Goal: Task Accomplishment & Management: Use online tool/utility

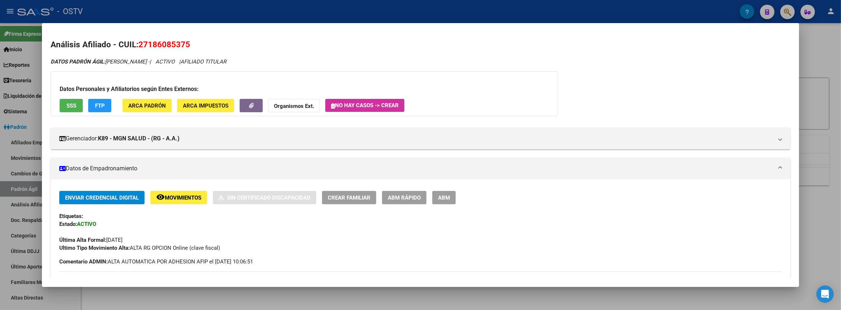
click at [379, 5] on div at bounding box center [420, 155] width 841 height 310
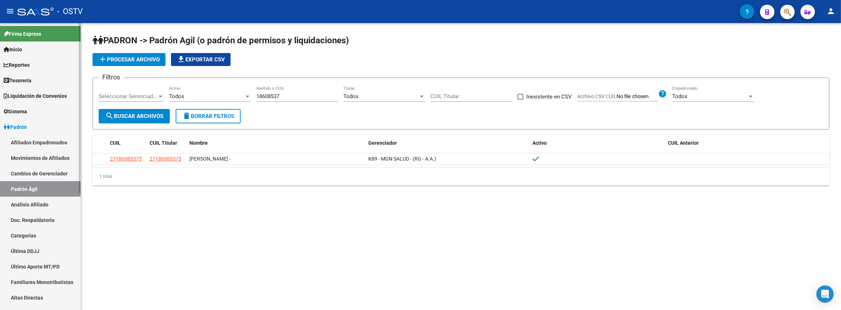
click at [25, 144] on link "Afiliados Empadronados" at bounding box center [40, 143] width 81 height 16
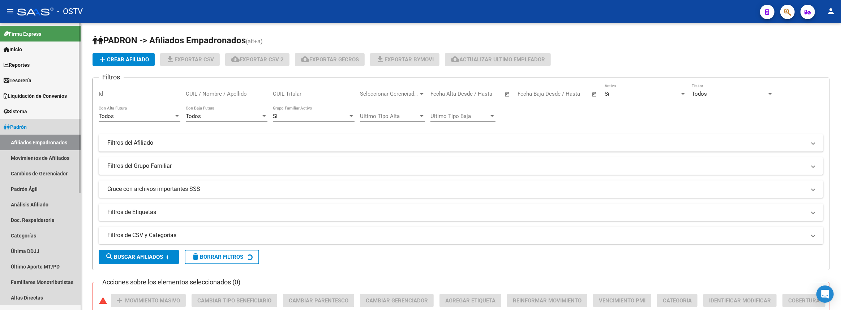
click at [23, 132] on link "Padrón" at bounding box center [40, 127] width 81 height 16
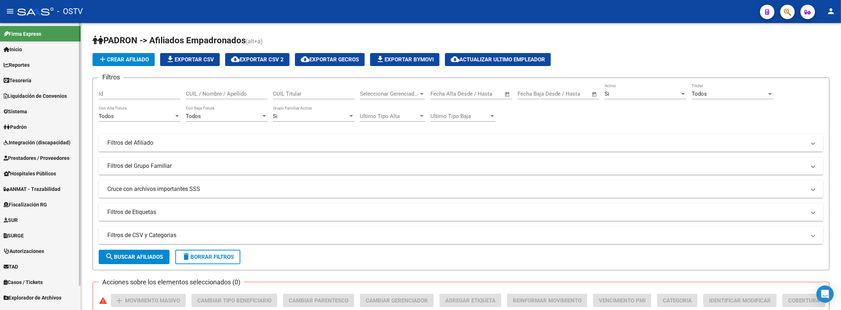
click at [23, 159] on span "Prestadores / Proveedores" at bounding box center [37, 158] width 66 height 8
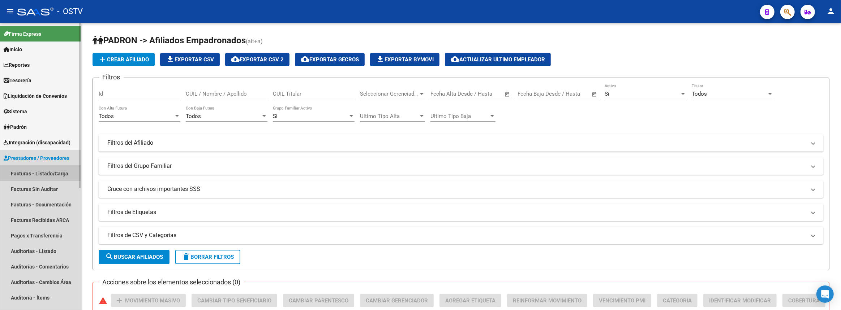
click at [25, 171] on link "Facturas - Listado/Carga" at bounding box center [40, 174] width 81 height 16
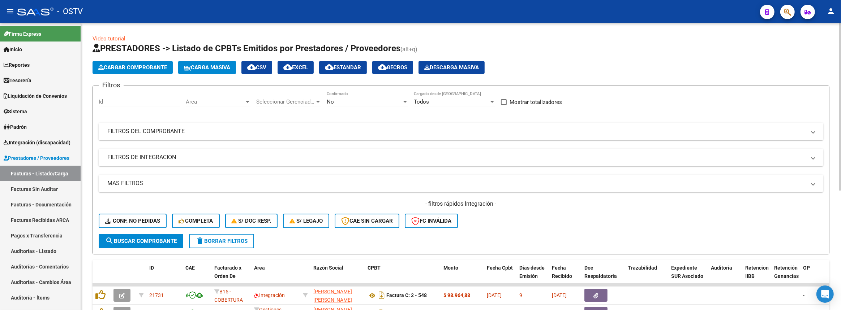
click at [222, 126] on mat-expansion-panel-header "FILTROS DEL COMPROBANTE" at bounding box center [461, 131] width 725 height 17
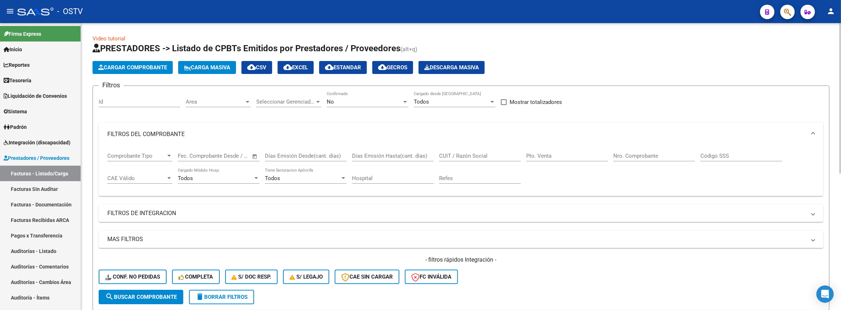
click at [481, 155] on input "CUIT / Razón Social" at bounding box center [480, 156] width 82 height 7
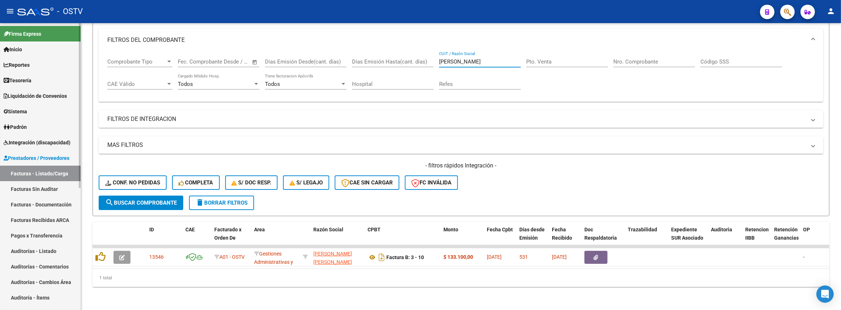
type input "[PERSON_NAME]"
click at [42, 253] on link "Auditorías - Listado" at bounding box center [40, 252] width 81 height 16
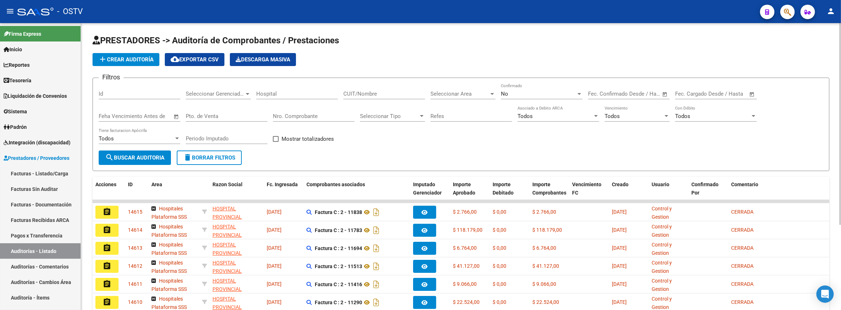
click at [126, 61] on span "add Crear Auditoría" at bounding box center [125, 59] width 55 height 7
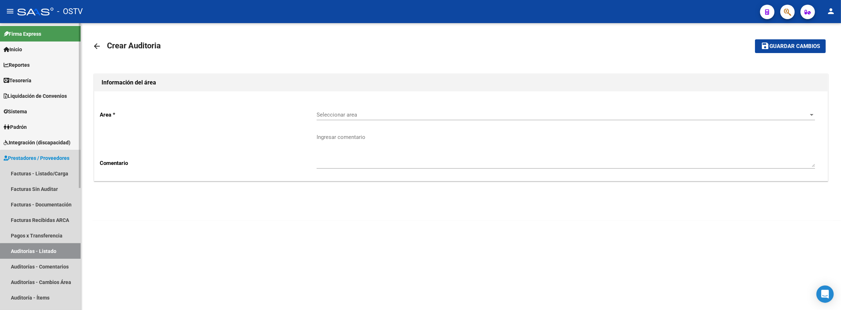
click at [42, 255] on link "Auditorías - Listado" at bounding box center [40, 252] width 81 height 16
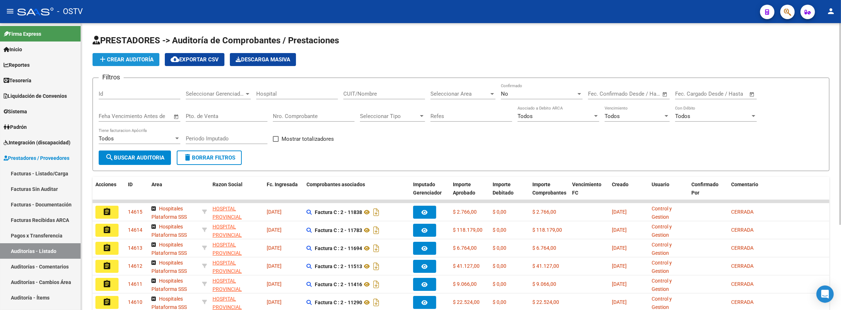
click at [126, 61] on span "add Crear Auditoría" at bounding box center [125, 59] width 55 height 7
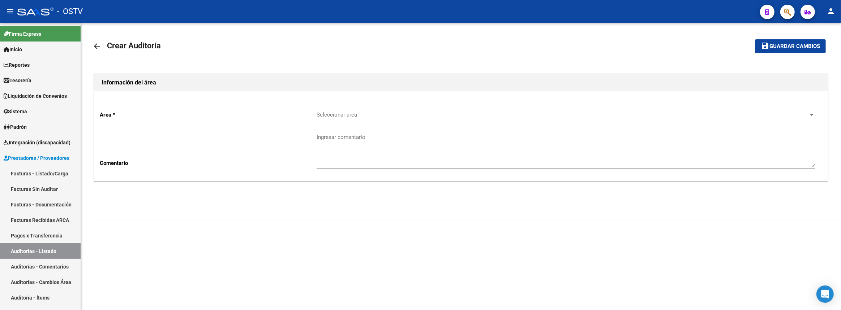
click at [337, 113] on span "Seleccionar area" at bounding box center [563, 115] width 492 height 7
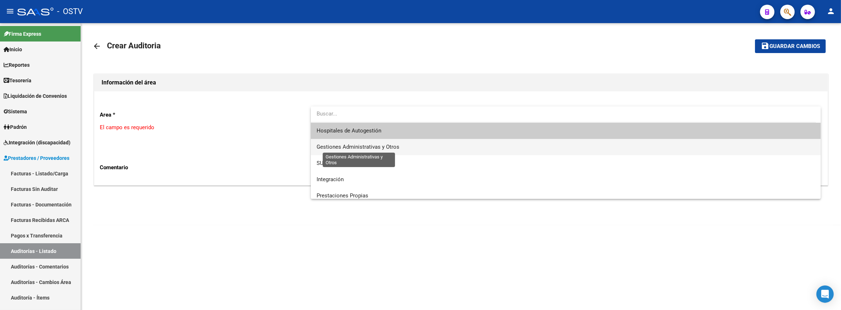
click at [335, 148] on span "Gestiones Administrativas y Otros" at bounding box center [358, 147] width 83 height 7
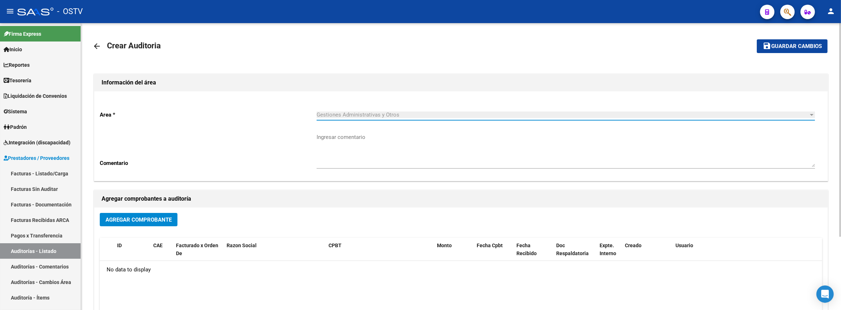
scroll to position [65, 0]
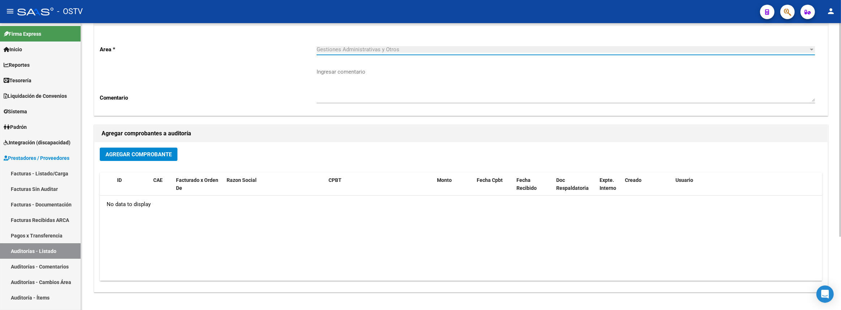
click at [151, 158] on button "Agregar Comprobante" at bounding box center [139, 154] width 78 height 13
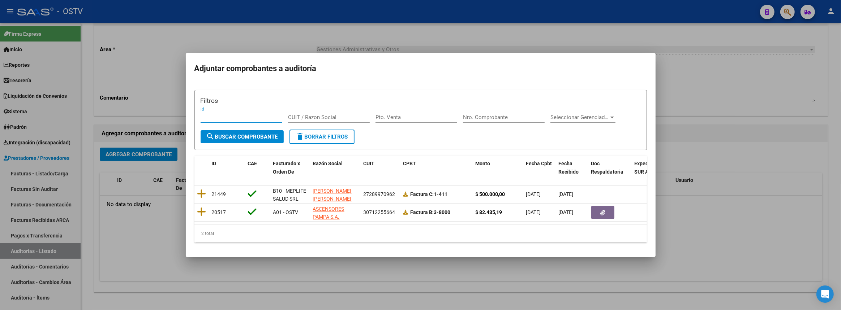
click at [750, 162] on div at bounding box center [420, 155] width 841 height 310
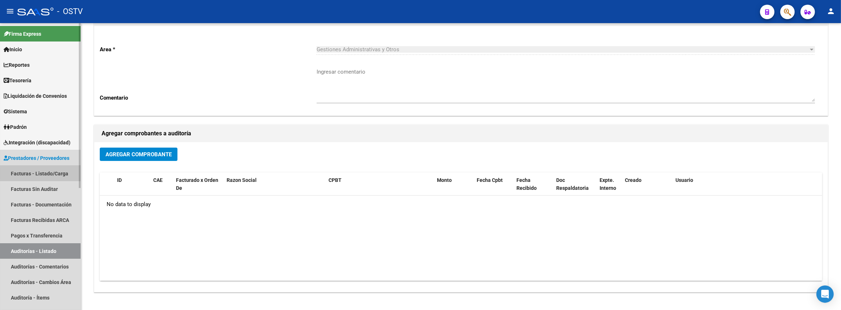
click at [46, 173] on link "Facturas - Listado/Carga" at bounding box center [40, 174] width 81 height 16
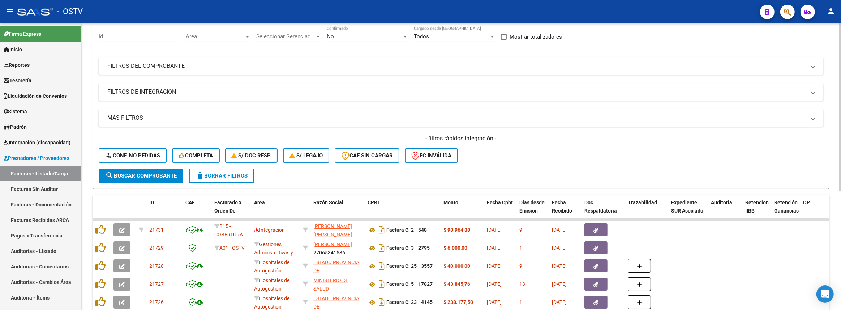
scroll to position [33, 0]
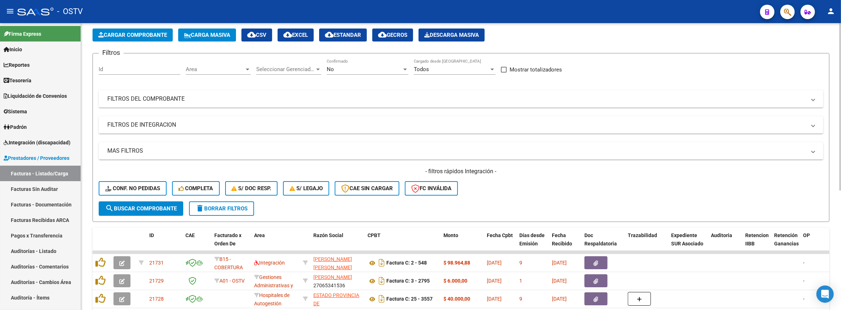
click at [346, 73] on div "No Confirmado" at bounding box center [368, 67] width 82 height 16
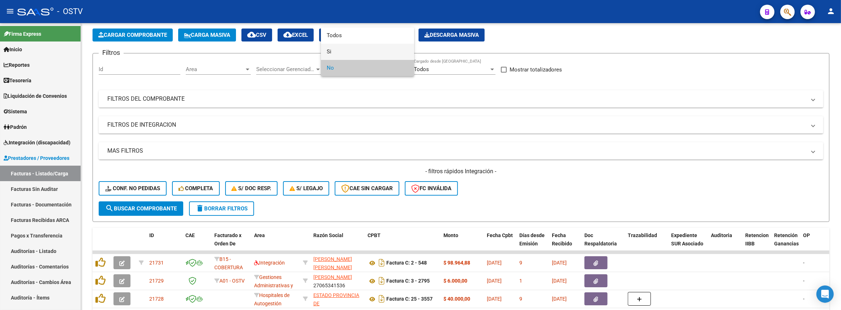
click at [346, 55] on span "Si" at bounding box center [368, 52] width 82 height 16
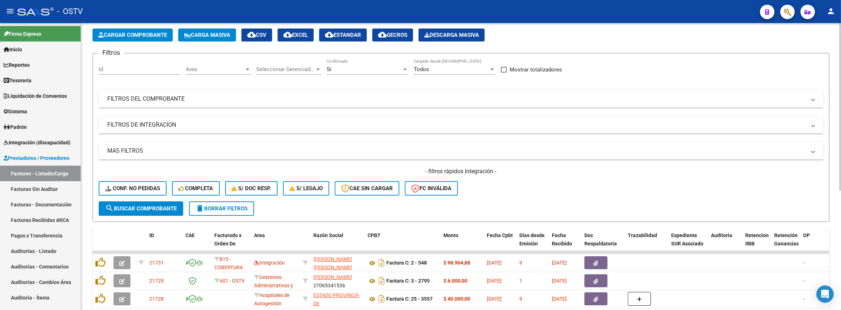
click at [262, 97] on mat-panel-title "FILTROS DEL COMPROBANTE" at bounding box center [456, 99] width 699 height 8
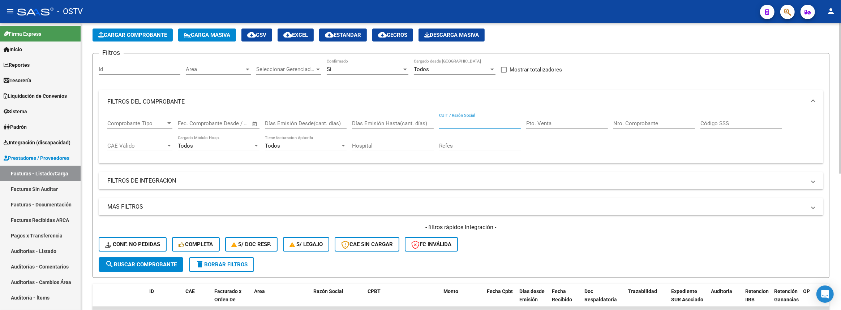
click at [462, 120] on input "CUIT / Razón Social" at bounding box center [480, 123] width 82 height 7
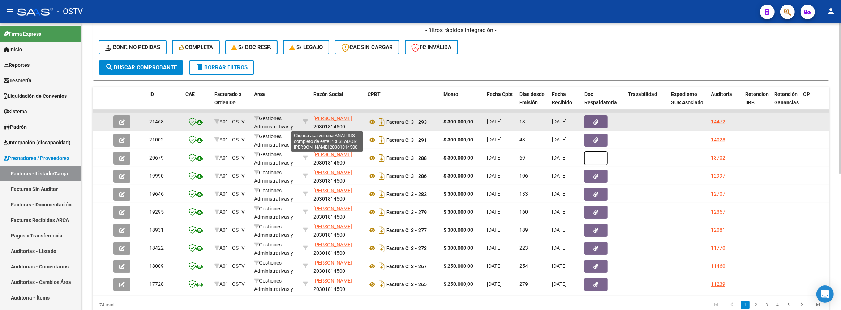
type input "[PERSON_NAME]"
click at [322, 117] on span "[PERSON_NAME]" at bounding box center [332, 119] width 39 height 6
type textarea "20301814500"
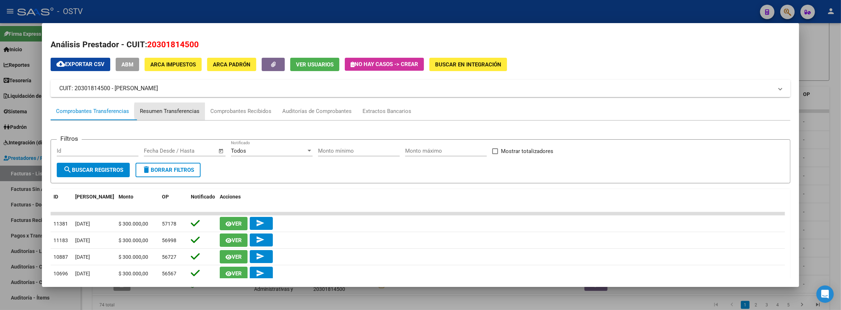
click at [180, 111] on div "Resumen Transferencias" at bounding box center [170, 111] width 60 height 8
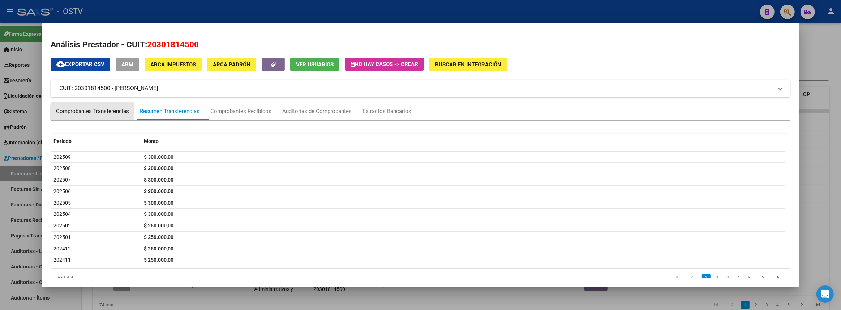
click at [109, 112] on div "Comprobantes Transferencias" at bounding box center [92, 111] width 73 height 8
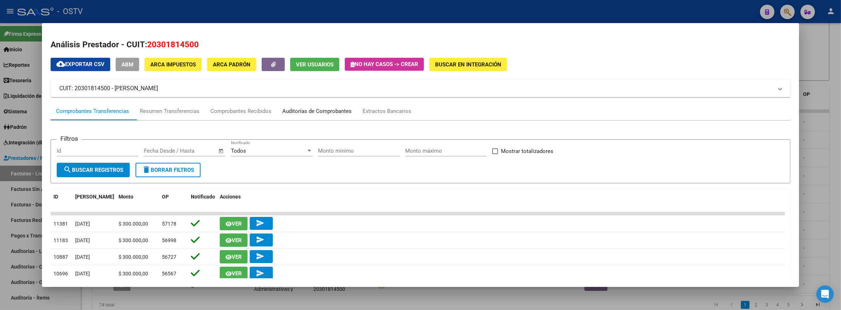
click at [325, 108] on div "Auditorías de Comprobantes" at bounding box center [316, 111] width 69 height 8
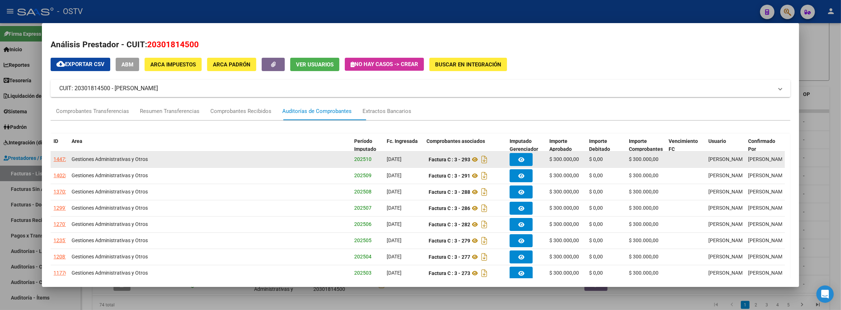
click at [58, 159] on div "14472" at bounding box center [60, 159] width 14 height 8
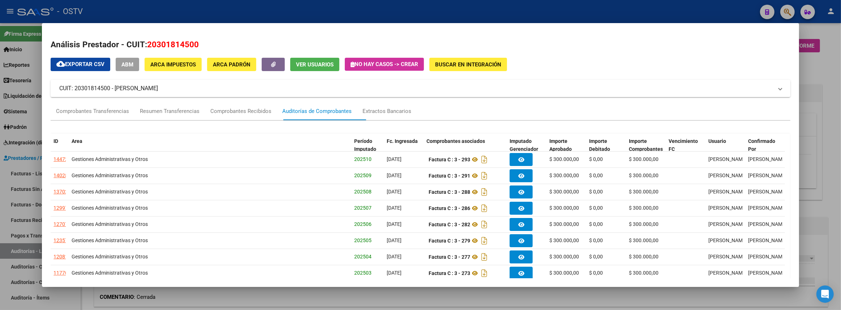
click at [828, 105] on div at bounding box center [420, 155] width 841 height 310
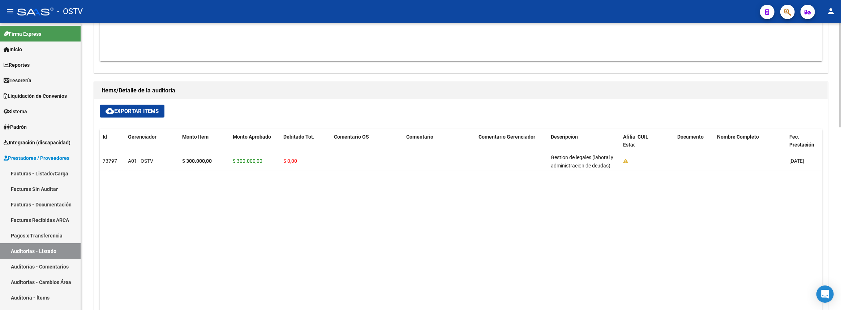
scroll to position [207, 0]
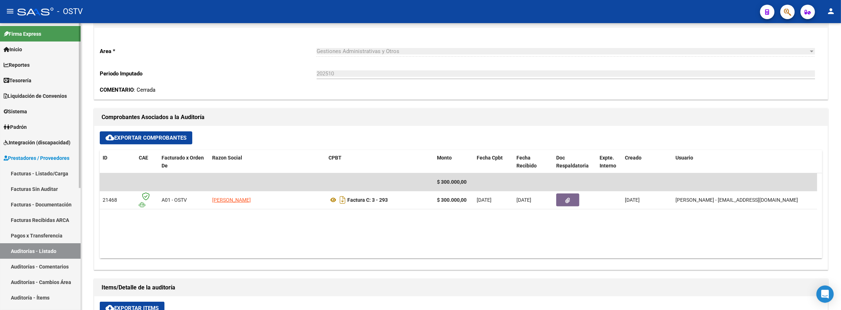
click at [46, 172] on link "Facturas - Listado/Carga" at bounding box center [40, 174] width 81 height 16
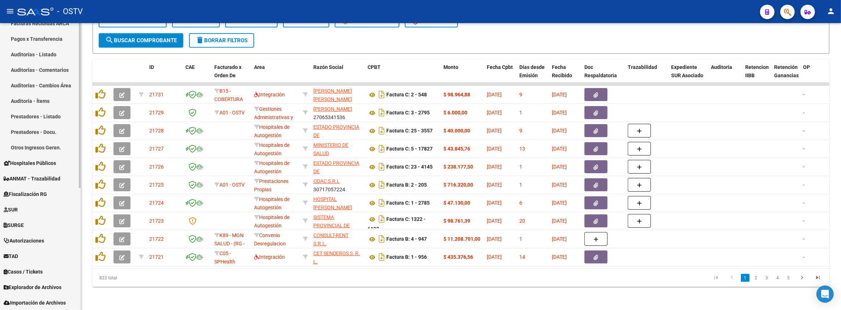
scroll to position [212, 0]
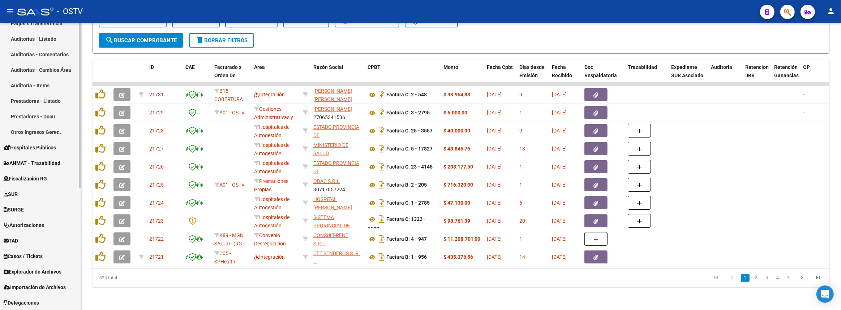
click at [23, 182] on span "Fiscalización RG" at bounding box center [25, 179] width 43 height 8
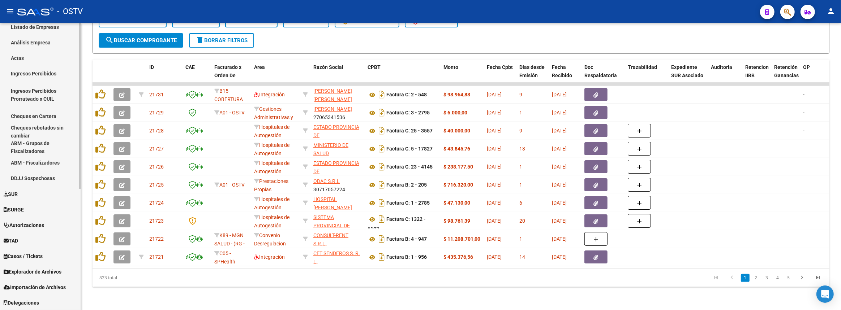
scroll to position [110, 0]
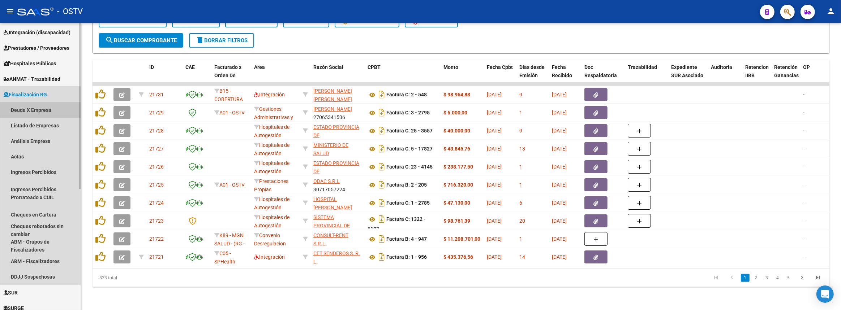
click at [27, 106] on link "Deuda X Empresa" at bounding box center [40, 110] width 81 height 16
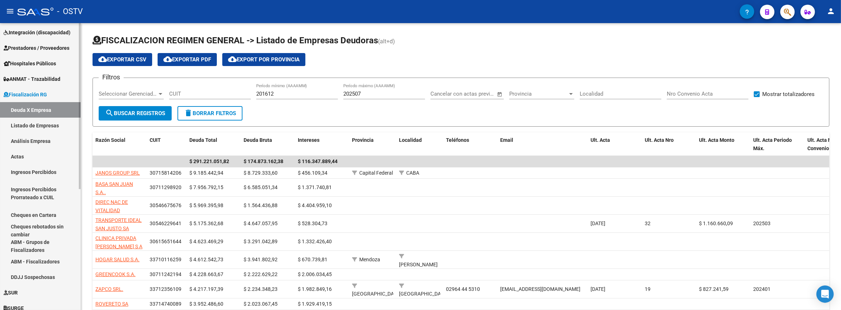
click at [37, 138] on link "Análisis Empresa" at bounding box center [40, 141] width 81 height 16
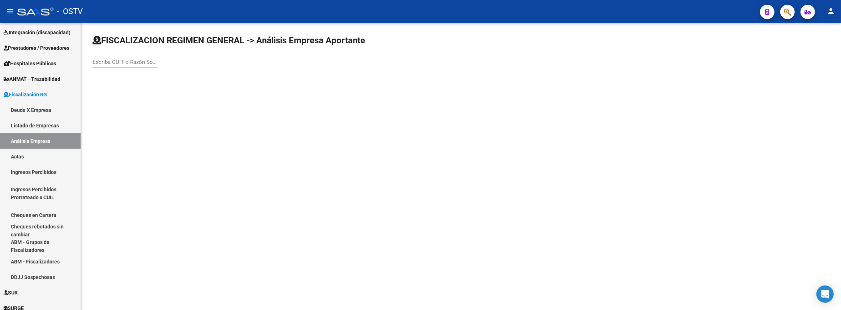
click at [123, 59] on input "Escriba CUIT o Razón Social para buscar" at bounding box center [125, 62] width 65 height 7
paste input "30-52276217-9"
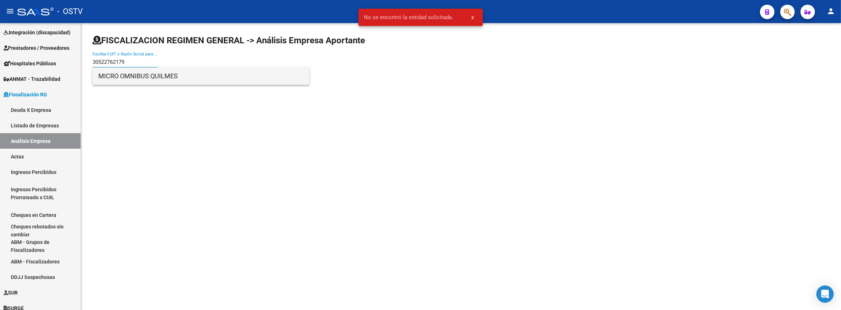
type input "30522762179"
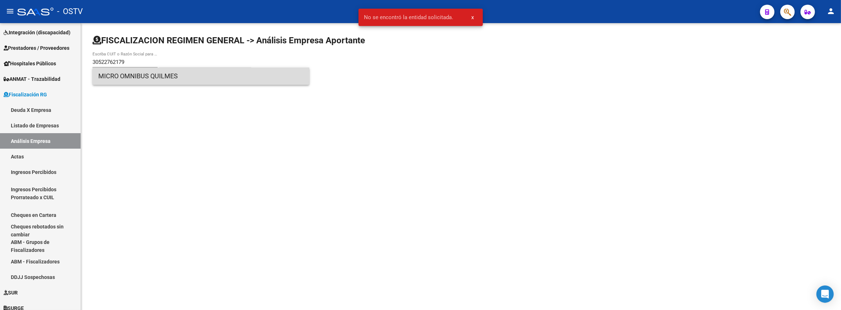
click at [143, 69] on span "MICRO OMNIBUS QUILMES" at bounding box center [200, 76] width 205 height 17
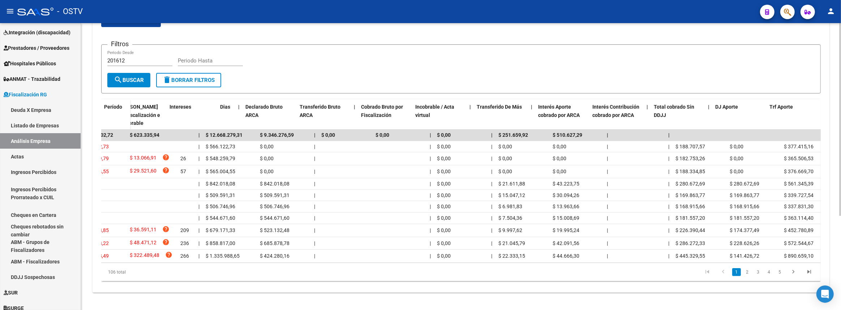
scroll to position [0, 22]
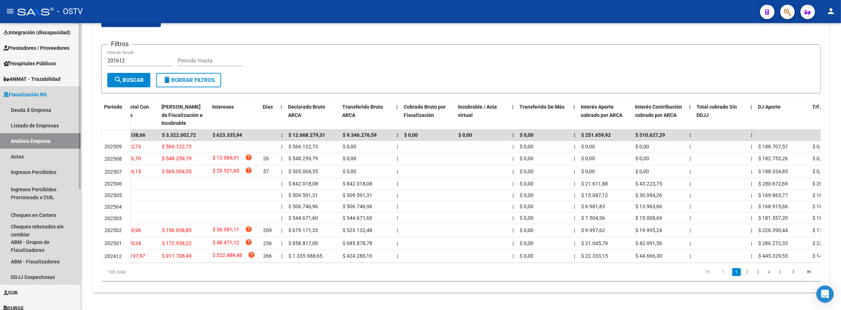
click at [46, 96] on span "Fiscalización RG" at bounding box center [25, 95] width 43 height 8
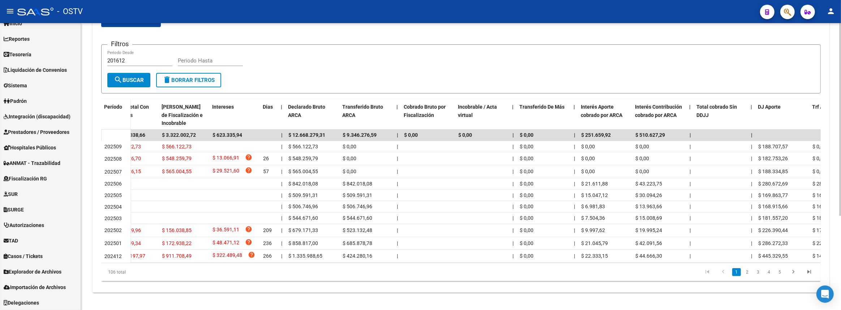
scroll to position [42, 0]
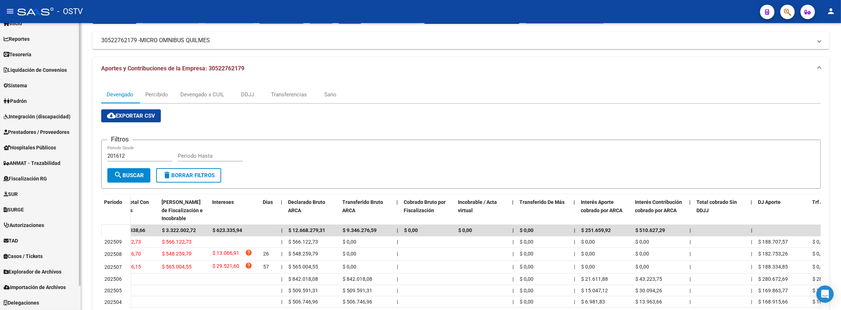
click at [29, 177] on span "Fiscalización RG" at bounding box center [25, 179] width 43 height 8
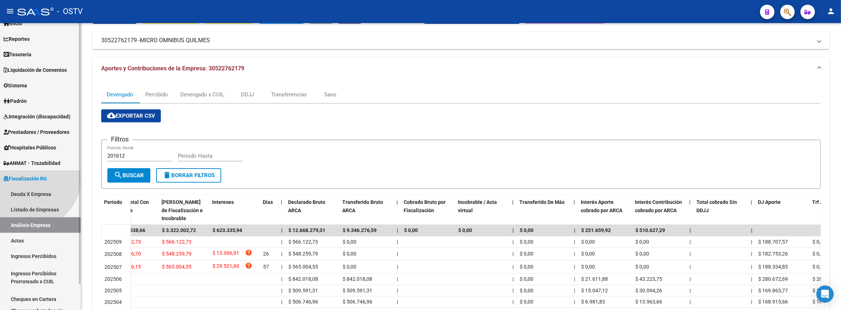
scroll to position [110, 0]
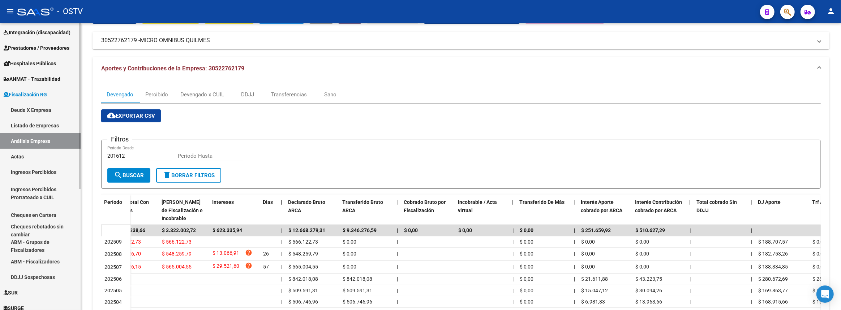
click at [37, 143] on link "Análisis Empresa" at bounding box center [40, 141] width 81 height 16
click at [45, 126] on link "Listado de Empresas" at bounding box center [40, 126] width 81 height 16
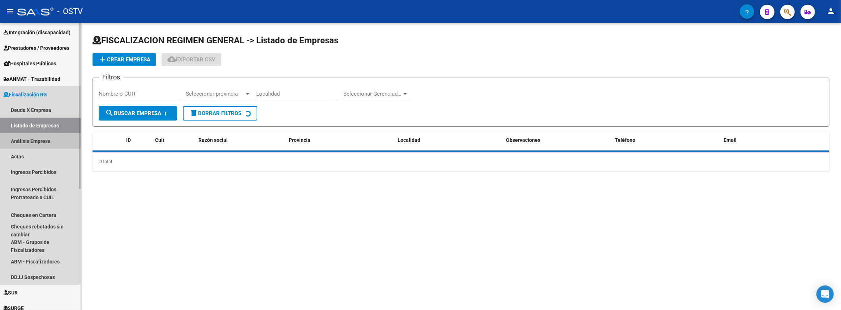
click at [41, 138] on link "Análisis Empresa" at bounding box center [40, 141] width 81 height 16
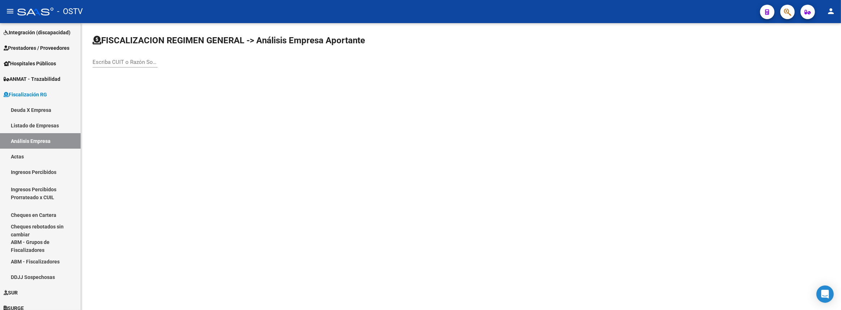
click at [125, 64] on input "Escriba CUIT o Razón Social para buscar" at bounding box center [125, 62] width 65 height 7
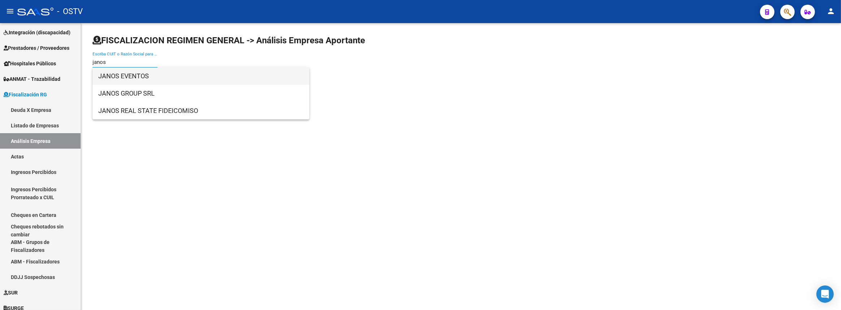
type input "janos"
click at [142, 77] on span "JANOS EVENTOS" at bounding box center [200, 76] width 205 height 17
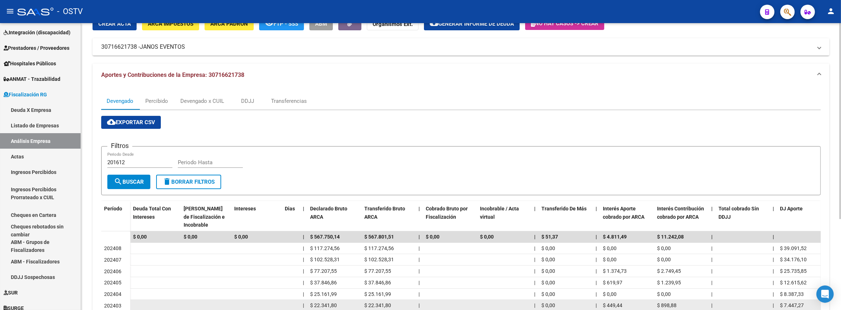
scroll to position [2, 0]
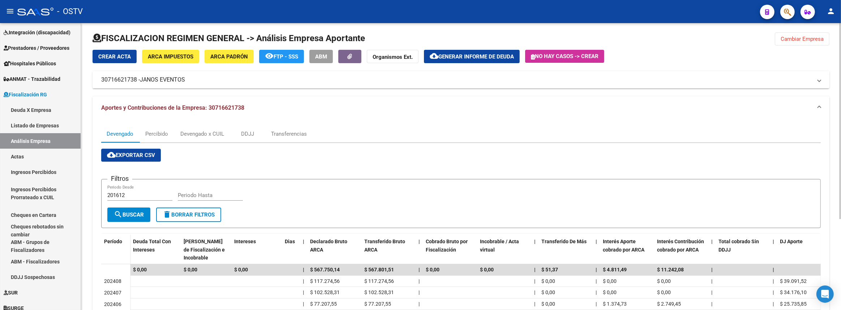
click at [117, 83] on mat-panel-title "30716621738 - JANOS EVENTOS" at bounding box center [456, 80] width 711 height 8
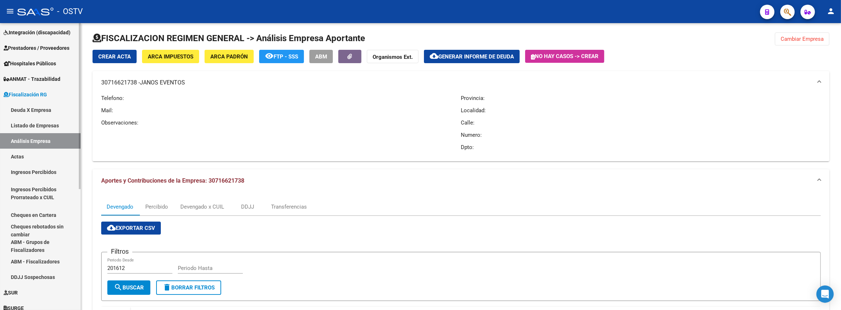
click at [45, 138] on link "Análisis Empresa" at bounding box center [40, 141] width 81 height 16
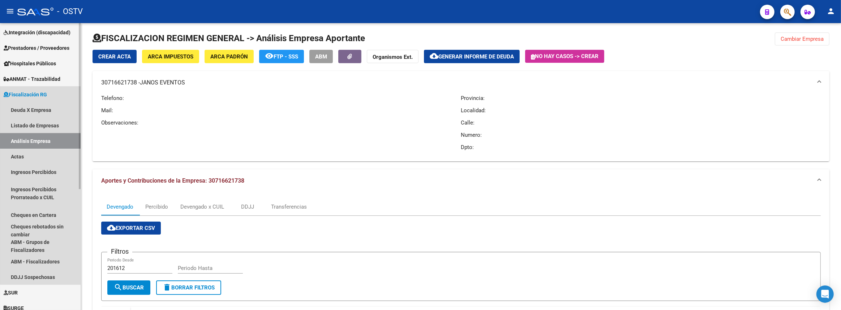
click at [45, 138] on link "Análisis Empresa" at bounding box center [40, 141] width 81 height 16
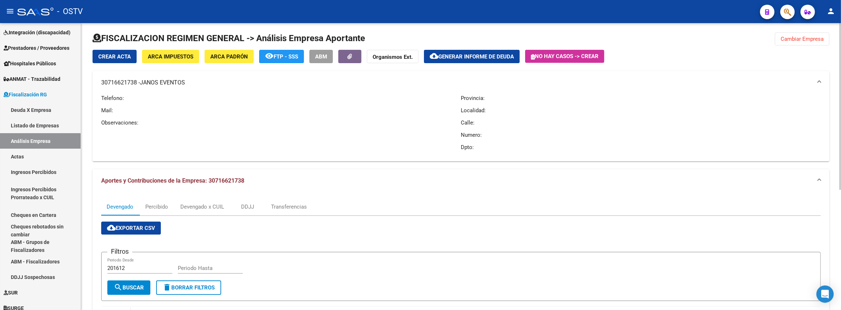
scroll to position [101, 0]
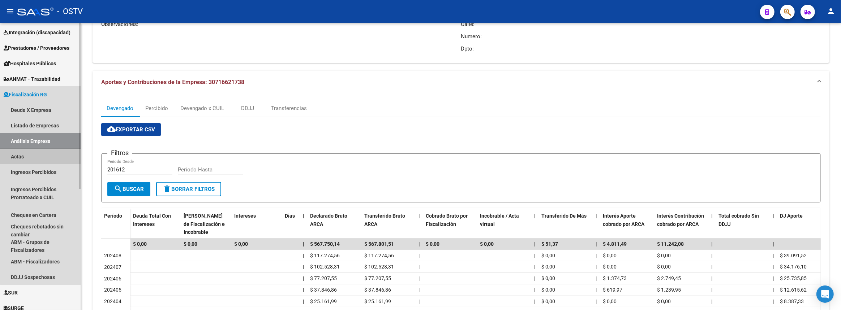
click at [60, 155] on link "Actas" at bounding box center [40, 157] width 81 height 16
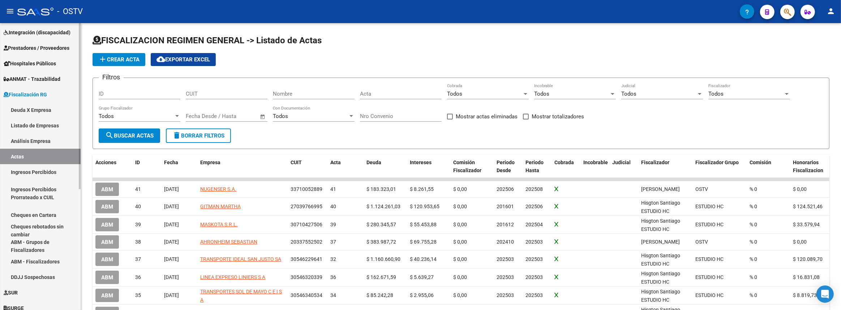
click at [60, 143] on link "Análisis Empresa" at bounding box center [40, 141] width 81 height 16
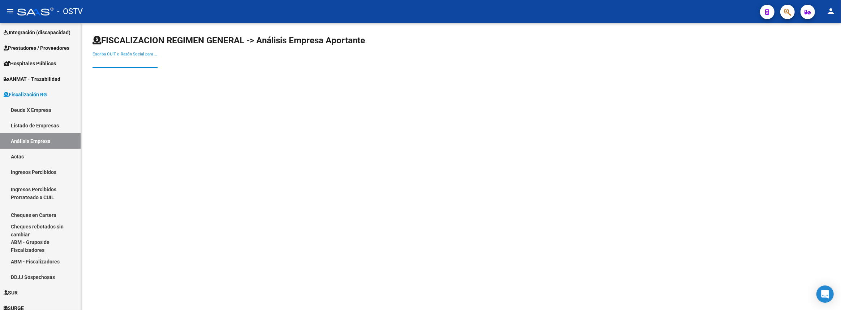
click at [134, 60] on input "Escriba CUIT o Razón Social para buscar" at bounding box center [125, 62] width 65 height 7
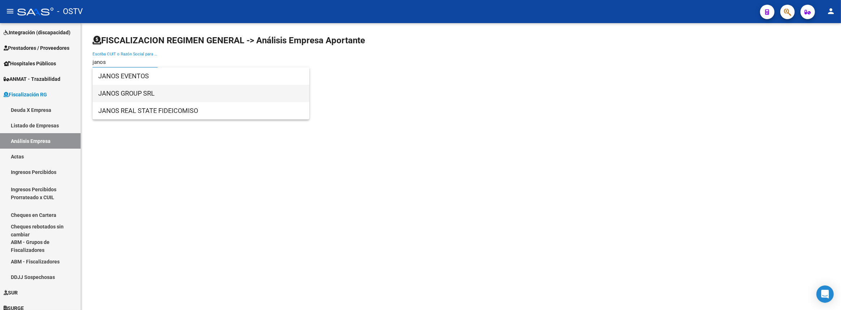
type input "janos"
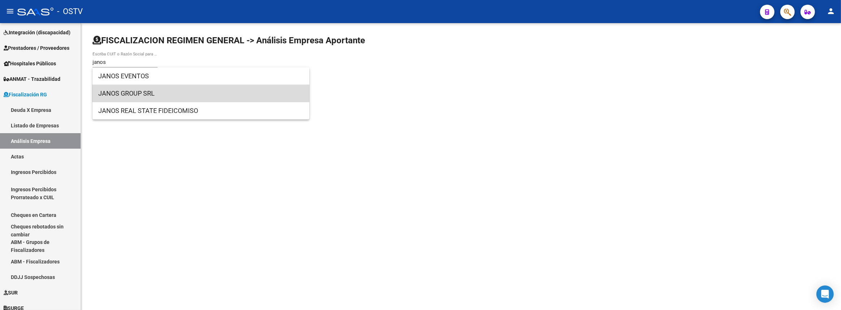
click at [170, 93] on span "JANOS GROUP SRL" at bounding box center [200, 93] width 205 height 17
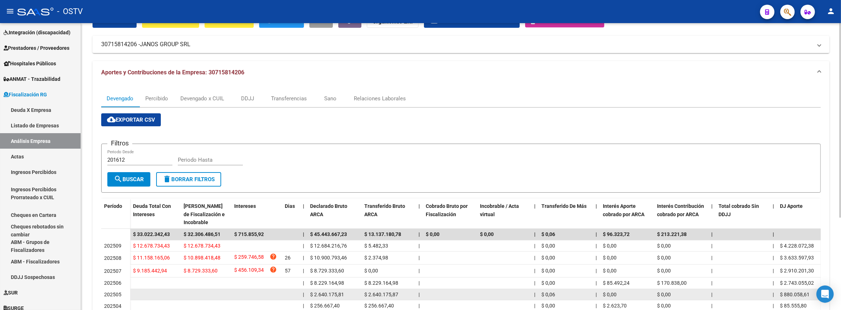
scroll to position [70, 0]
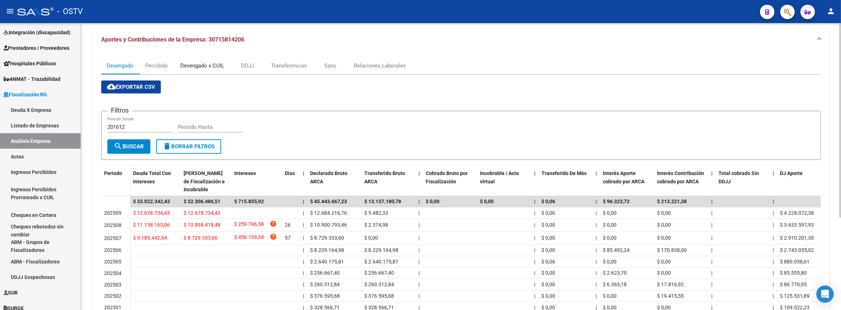
click at [211, 66] on div "Devengado x CUIL" at bounding box center [202, 66] width 44 height 8
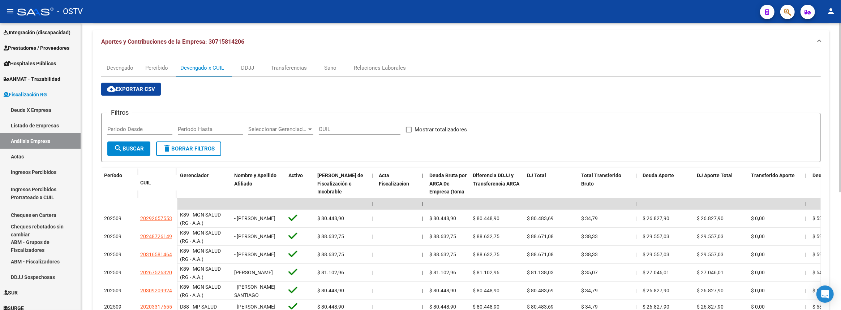
scroll to position [3, 0]
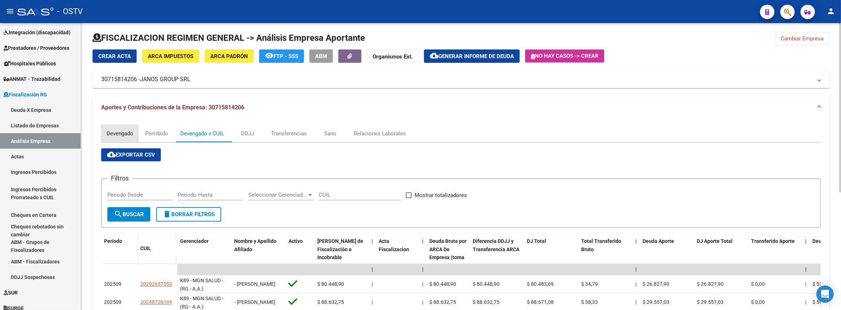
click at [124, 134] on div "Devengado" at bounding box center [120, 134] width 27 height 8
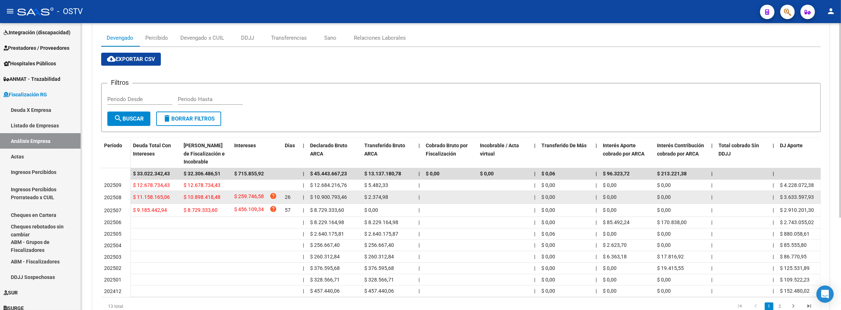
scroll to position [33, 0]
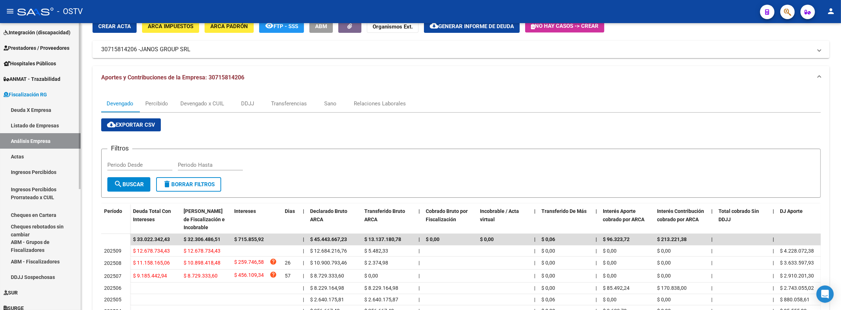
click at [44, 91] on span "Fiscalización RG" at bounding box center [25, 95] width 43 height 8
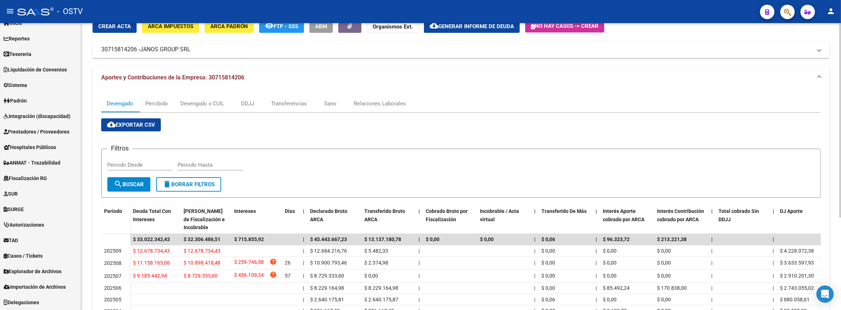
scroll to position [26, 0]
click at [38, 131] on span "Prestadores / Proveedores" at bounding box center [37, 132] width 66 height 8
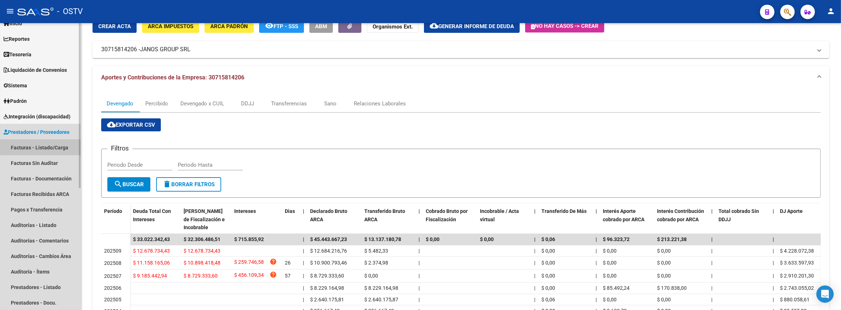
click at [34, 151] on link "Facturas - Listado/Carga" at bounding box center [40, 148] width 81 height 16
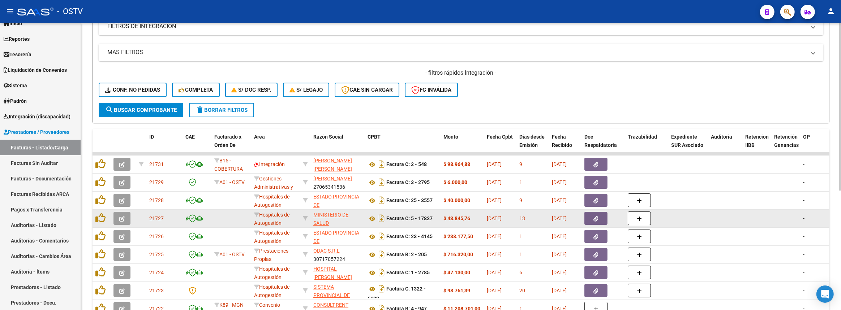
scroll to position [164, 0]
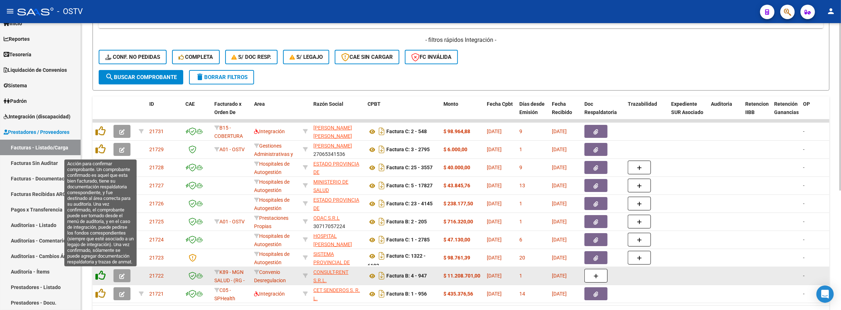
click at [101, 274] on icon at bounding box center [100, 276] width 10 height 10
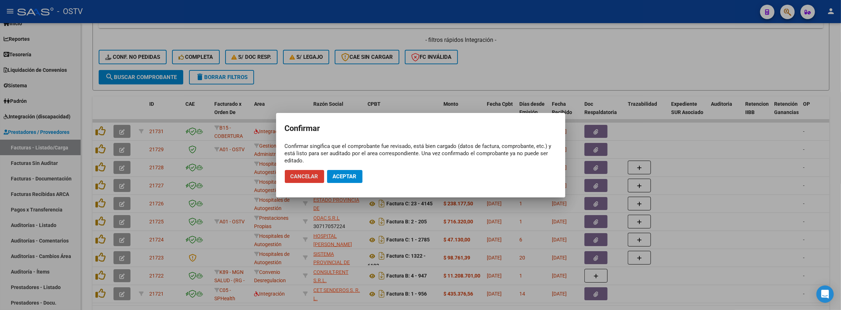
click at [337, 178] on span "Aceptar" at bounding box center [345, 176] width 24 height 7
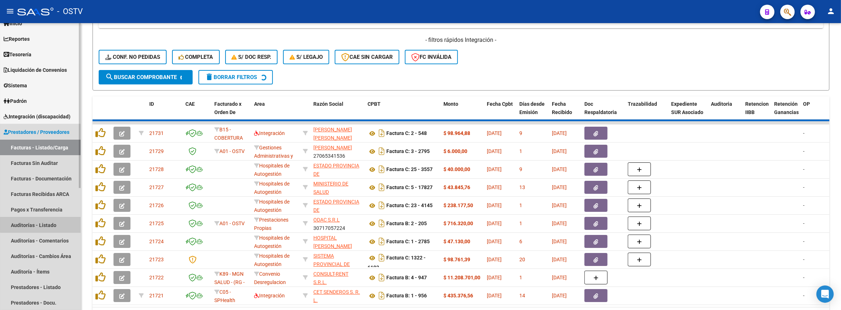
click at [57, 223] on link "Auditorías - Listado" at bounding box center [40, 226] width 81 height 16
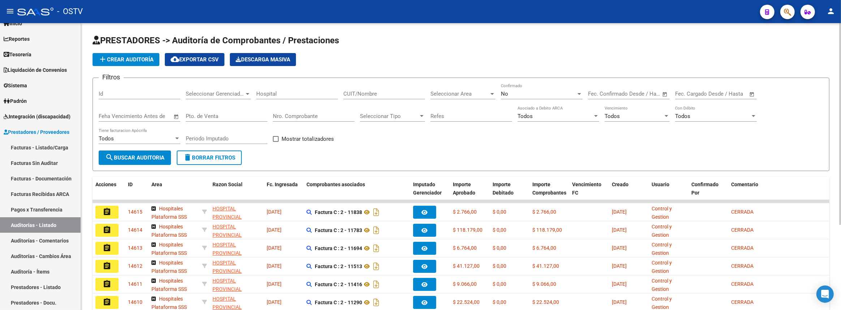
click at [149, 61] on span "add Crear Auditoría" at bounding box center [125, 59] width 55 height 7
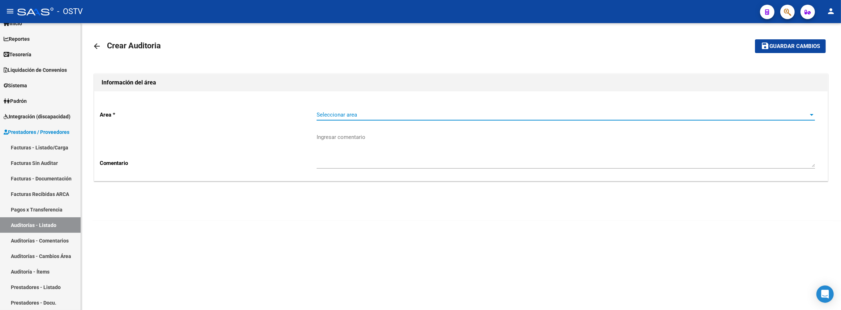
click at [348, 115] on span "Seleccionar area" at bounding box center [563, 115] width 492 height 7
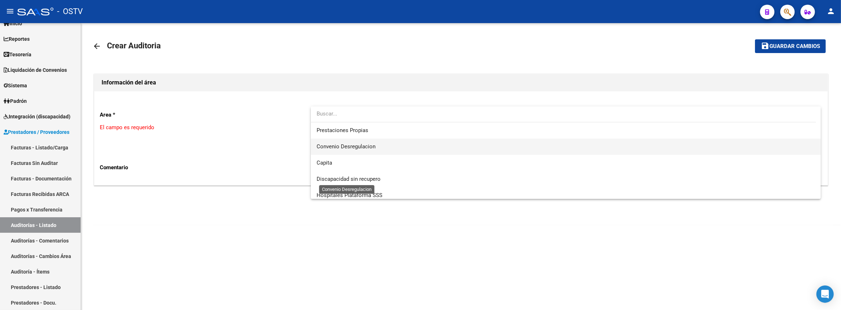
scroll to position [86, 0]
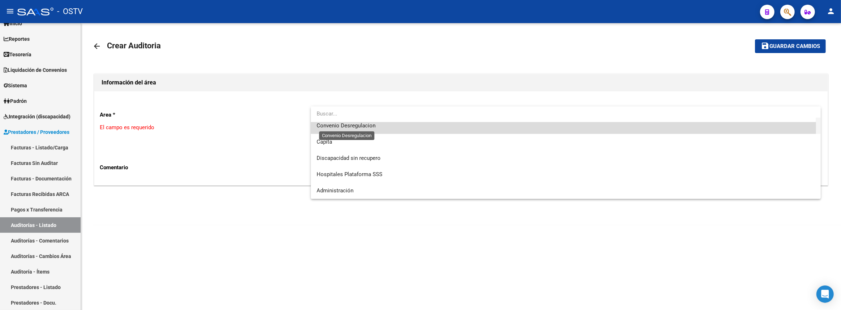
click at [356, 127] on span "Convenio Desregulacion" at bounding box center [346, 126] width 59 height 7
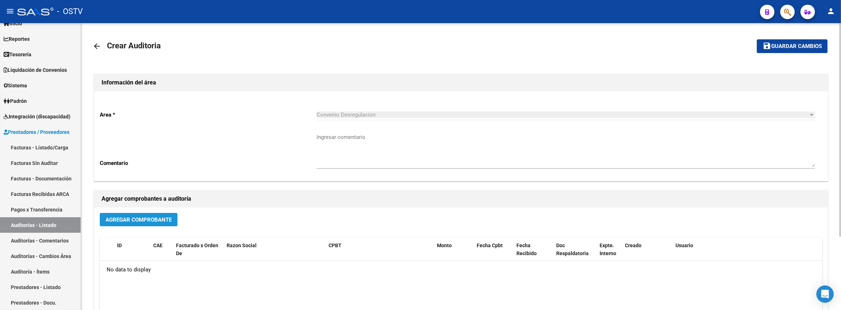
click at [128, 214] on button "Agregar Comprobante" at bounding box center [139, 219] width 78 height 13
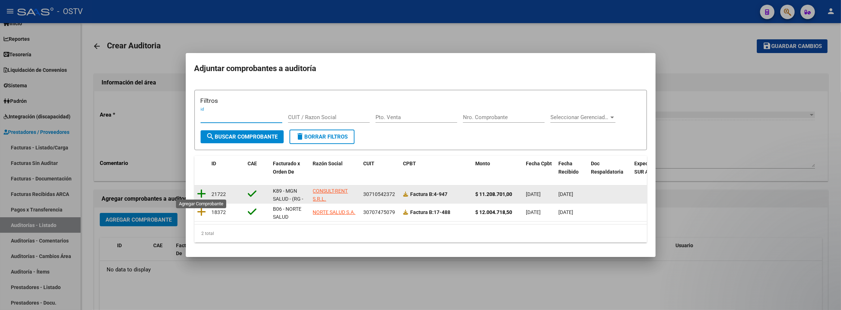
click at [203, 192] on icon at bounding box center [201, 194] width 9 height 10
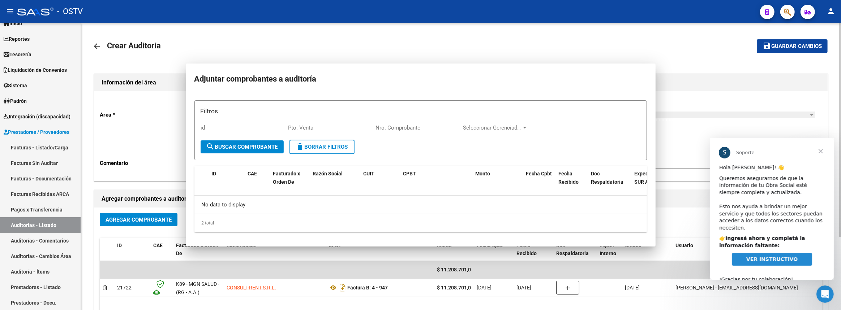
scroll to position [0, 0]
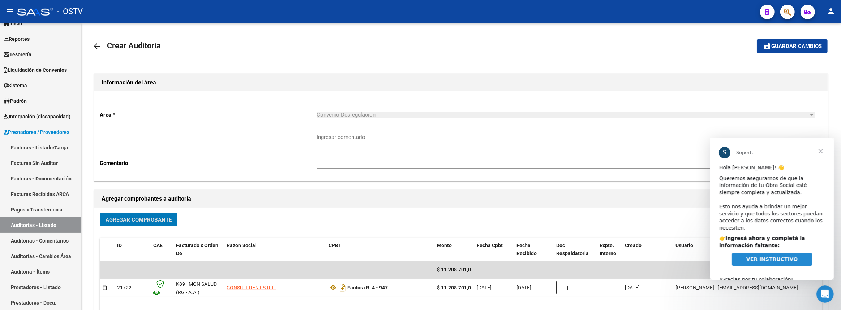
click at [825, 148] on span "Cerrar" at bounding box center [820, 151] width 26 height 26
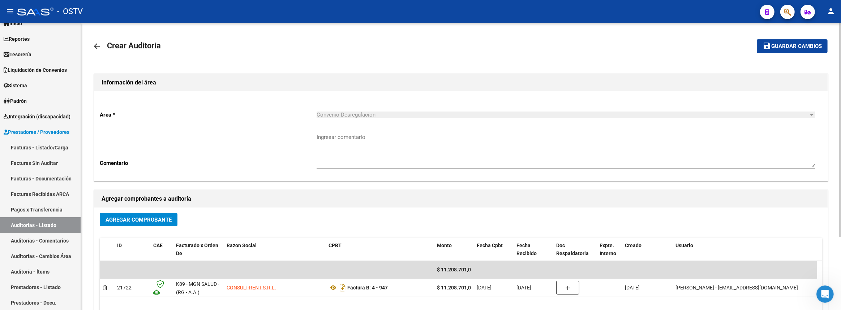
click at [798, 43] on span "Guardar cambios" at bounding box center [796, 46] width 51 height 7
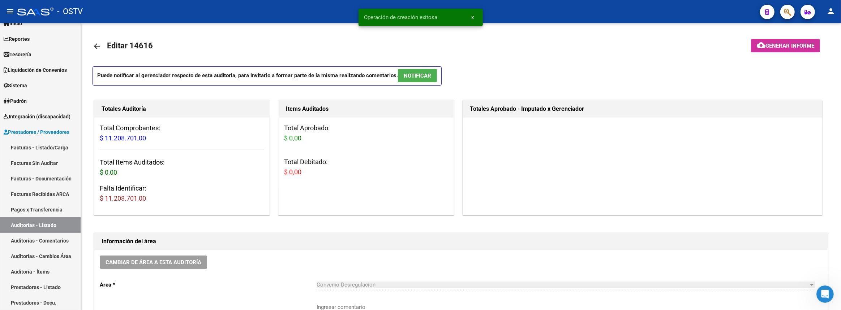
scroll to position [65, 0]
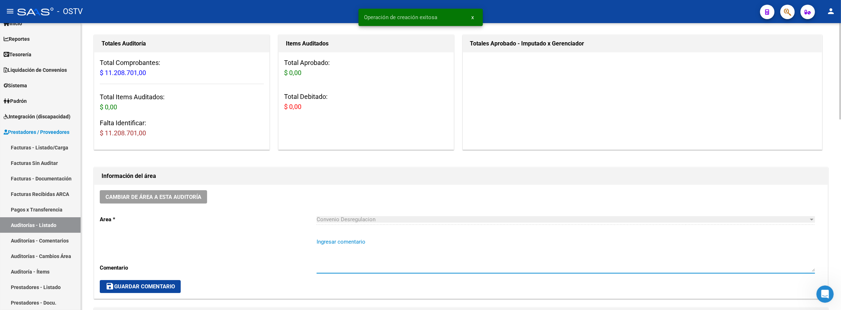
click at [411, 248] on textarea "Ingresar comentario" at bounding box center [566, 255] width 498 height 34
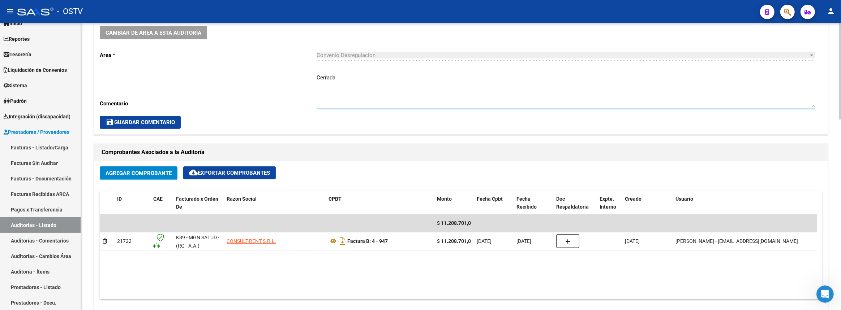
scroll to position [329, 0]
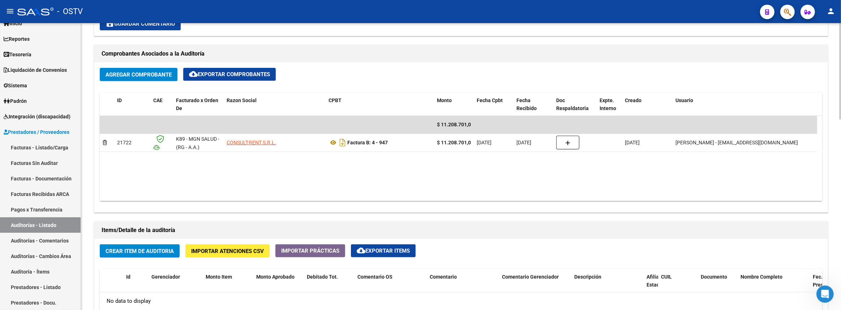
type textarea "Cerrada"
click at [162, 250] on span "Crear Item de Auditoria" at bounding box center [140, 251] width 68 height 7
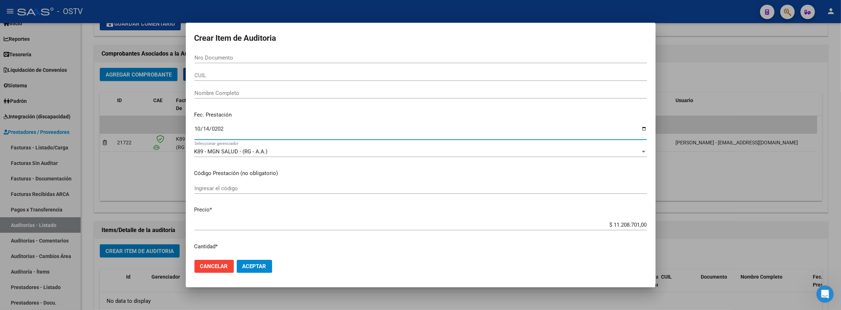
type input "[DATE]"
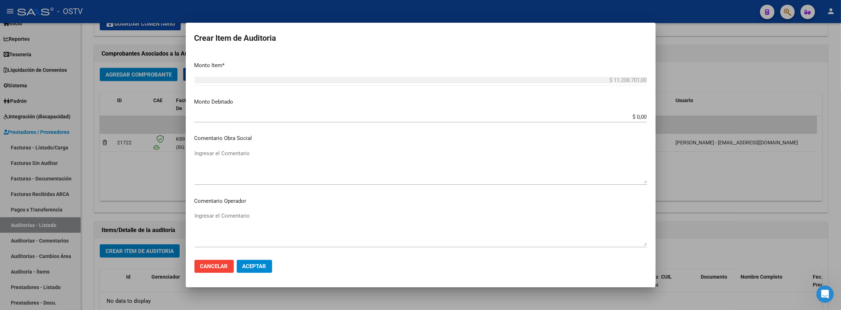
scroll to position [406, 0]
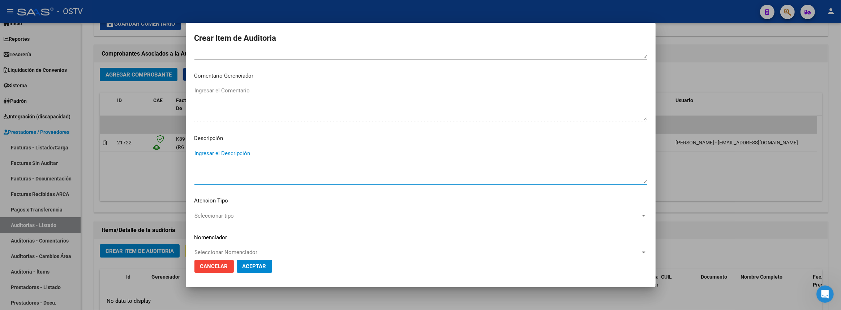
paste textarea "Transferencias 09-2025, según contrato de prestaciones (contrato 90-10)"
click at [194, 151] on mat-dialog-content "Nro Documento CUIL Nombre Completo Fec. Prestación [DATE] Ingresar la fecha A01…" at bounding box center [421, 153] width 470 height 202
type textarea "ADELANTO: Transferencias 10-2025, según contrato de prestaciones (contrato 90-1…"
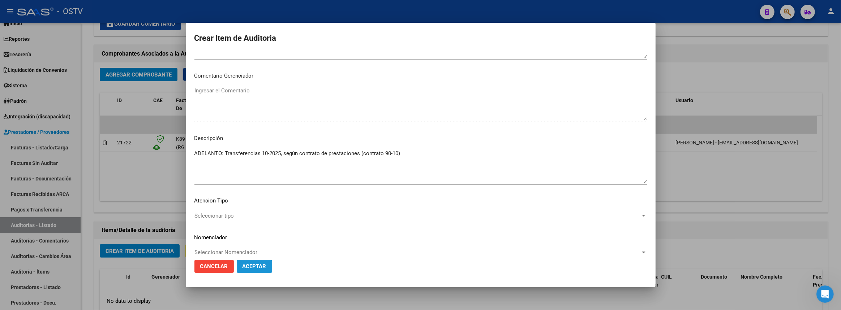
click at [259, 262] on button "Aceptar" at bounding box center [254, 266] width 35 height 13
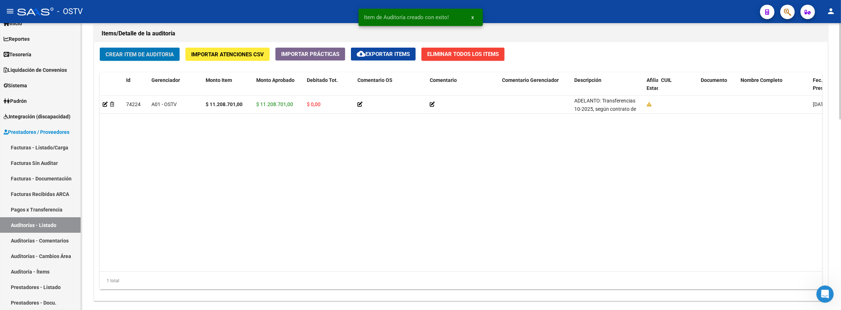
scroll to position [567, 0]
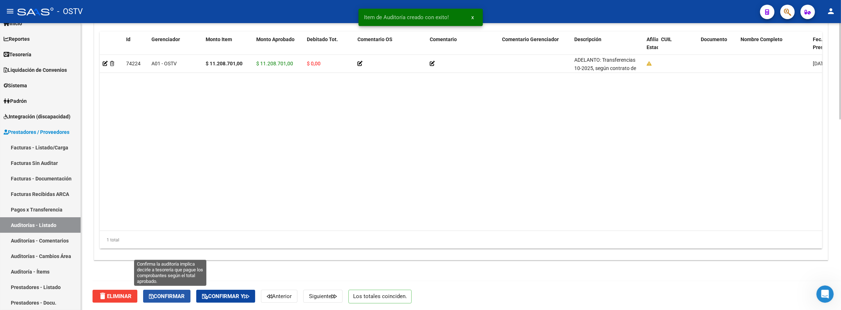
click at [171, 290] on button "Confirmar" at bounding box center [166, 296] width 47 height 13
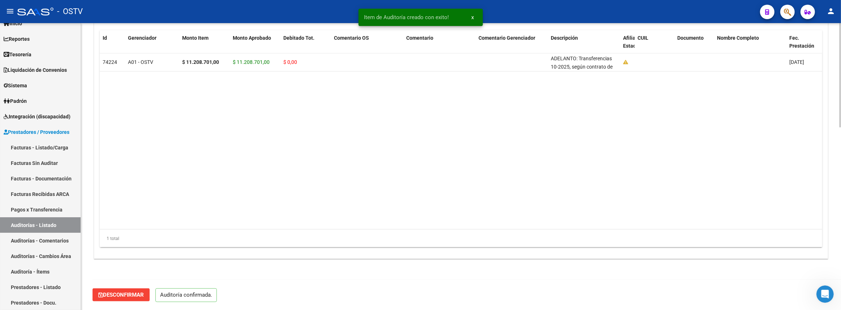
scroll to position [503, 0]
type input "202510"
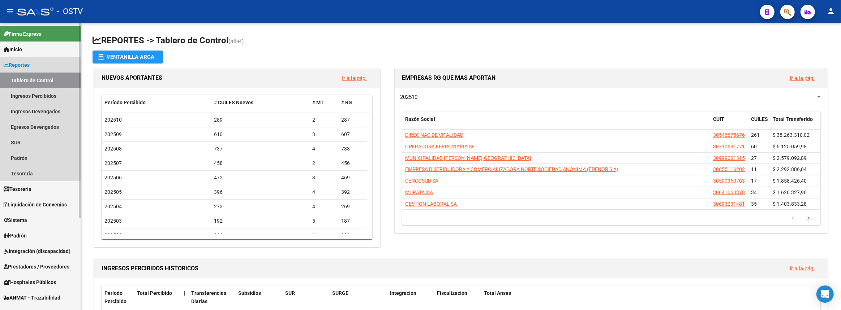
click at [18, 68] on span "Reportes" at bounding box center [17, 65] width 26 height 8
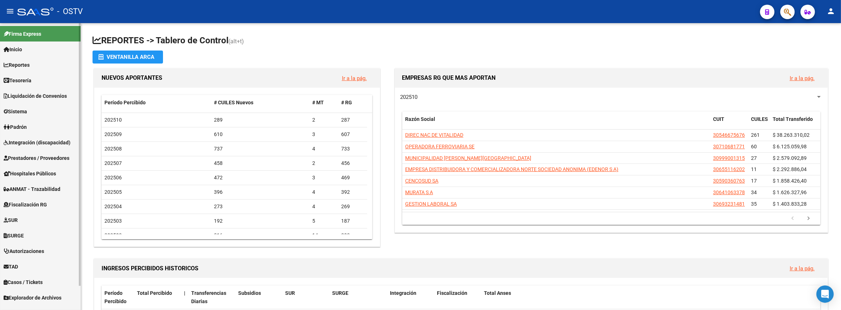
click at [30, 159] on span "Prestadores / Proveedores" at bounding box center [37, 158] width 66 height 8
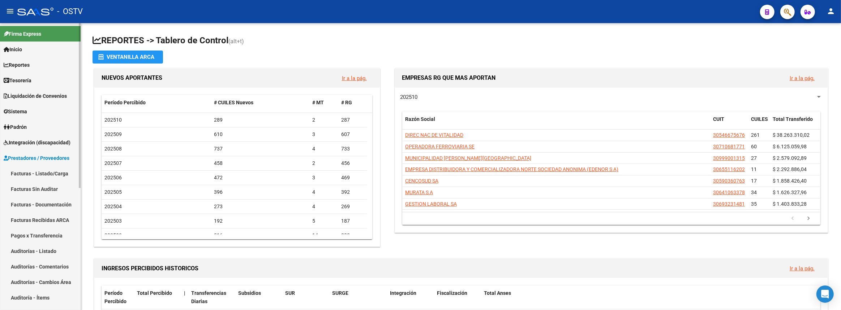
scroll to position [65, 0]
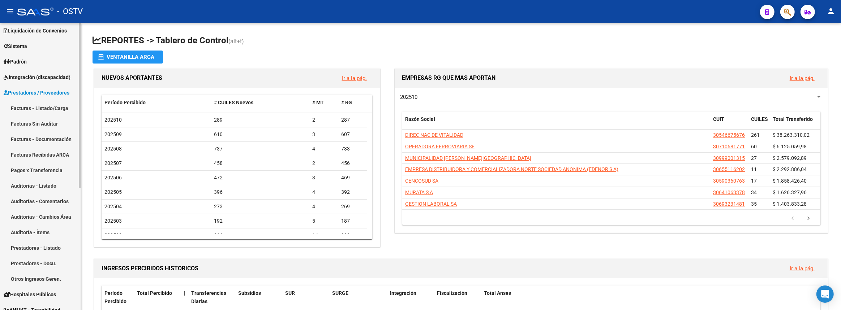
click at [27, 182] on link "Auditorías - Listado" at bounding box center [40, 186] width 81 height 16
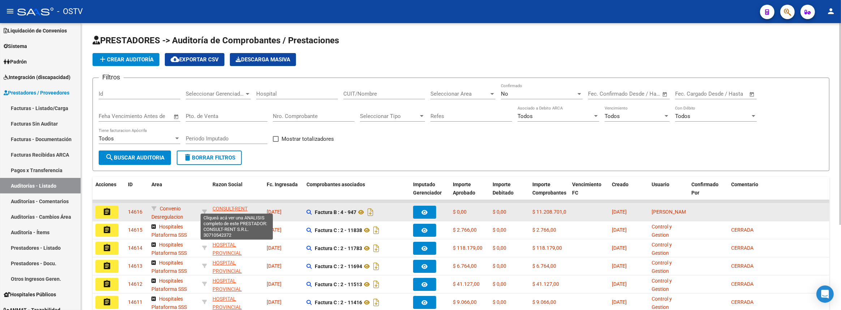
click at [230, 207] on span "CONSULT-RENT S.R.L." at bounding box center [229, 213] width 35 height 14
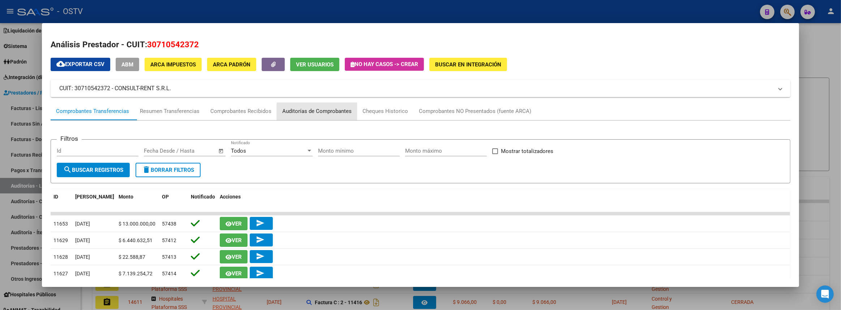
click at [335, 113] on div "Auditorías de Comprobantes" at bounding box center [316, 111] width 69 height 8
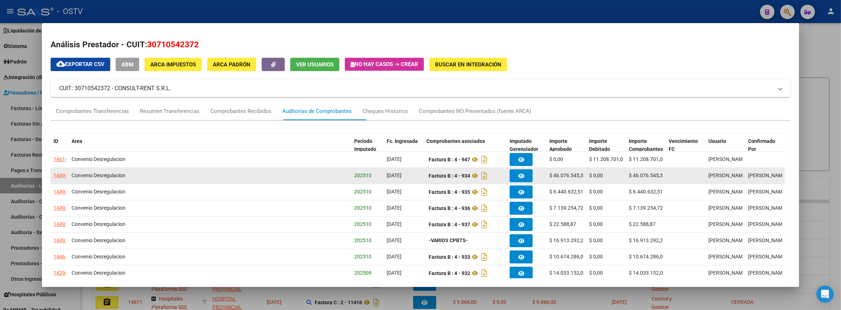
click at [61, 176] on div "14495" at bounding box center [60, 176] width 14 height 8
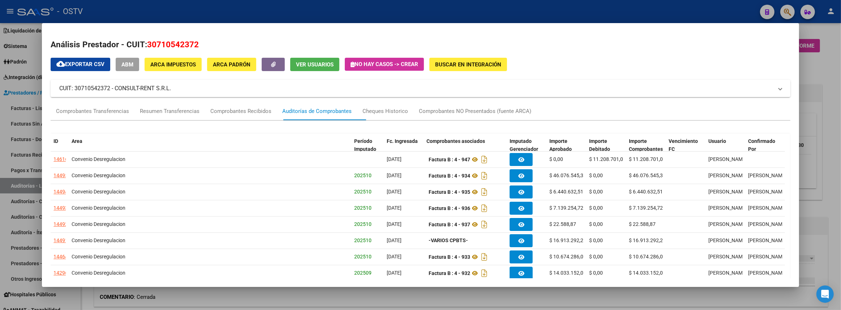
drag, startPoint x: 811, startPoint y: 158, endPoint x: 658, endPoint y: 181, distance: 154.7
click at [811, 158] on div at bounding box center [420, 155] width 841 height 310
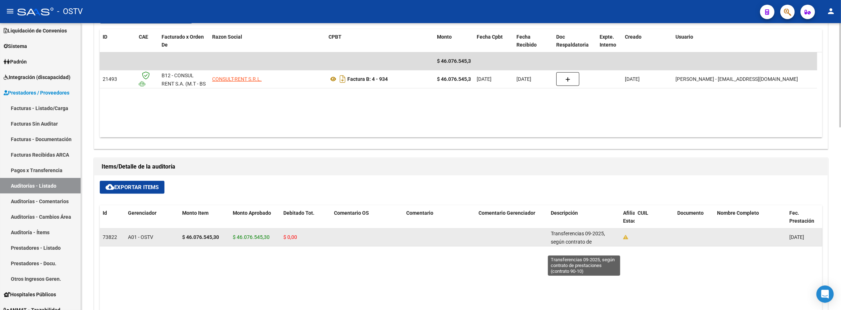
scroll to position [9, 0]
drag, startPoint x: 550, startPoint y: 233, endPoint x: 592, endPoint y: 242, distance: 43.3
click at [592, 242] on div "Transferencias 09-2025, según contrato de prestaciones (contrato 90-10)" at bounding box center [584, 237] width 66 height 15
copy span "Transferencias 09-2025, según contrato de prestaciones (contrato 90-10)"
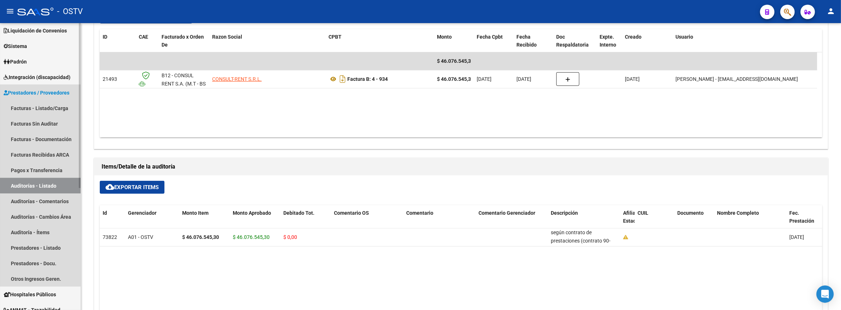
click at [37, 185] on link "Auditorías - Listado" at bounding box center [40, 186] width 81 height 16
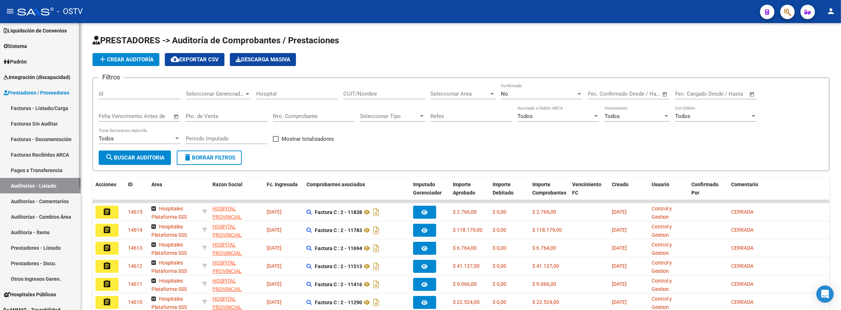
click at [50, 169] on link "Pagos x Transferencia" at bounding box center [40, 171] width 81 height 16
